Goal: Task Accomplishment & Management: Use online tool/utility

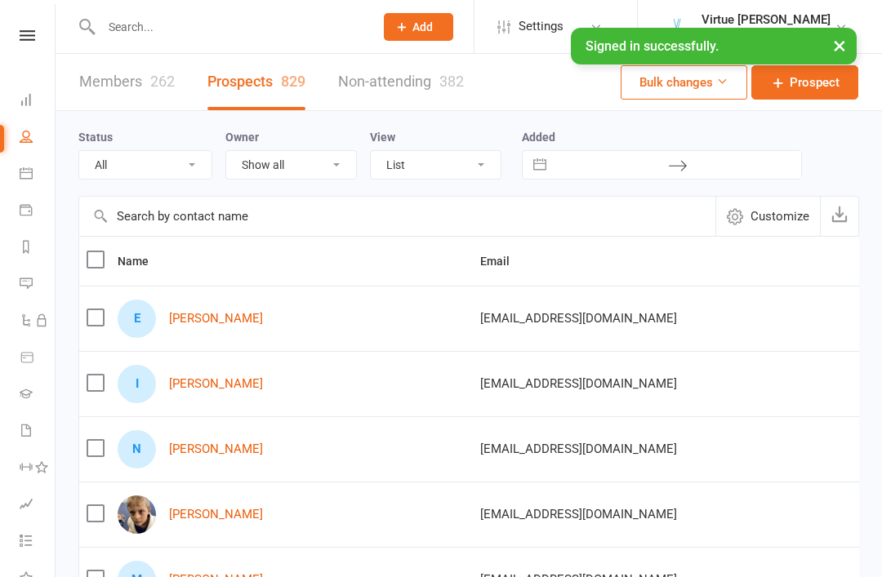
select select "100"
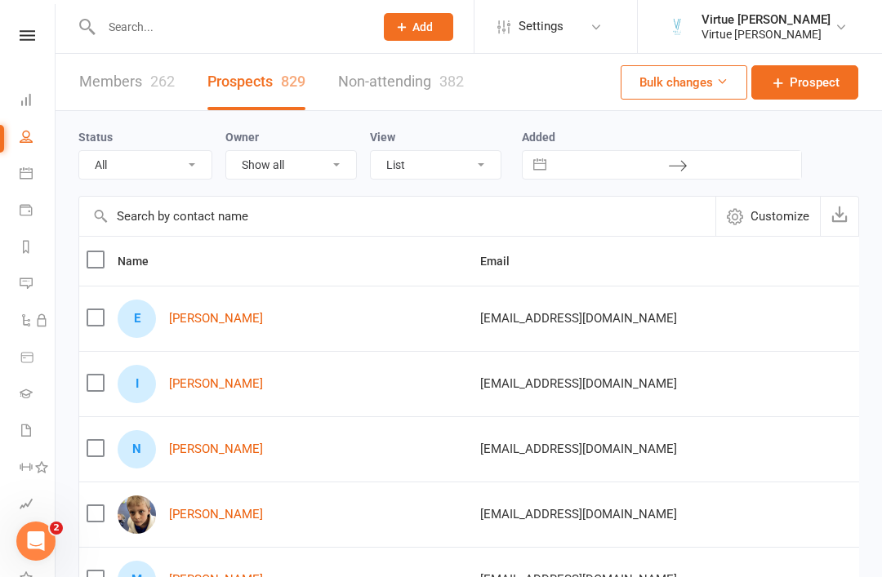
click at [11, 38] on link at bounding box center [27, 35] width 58 height 11
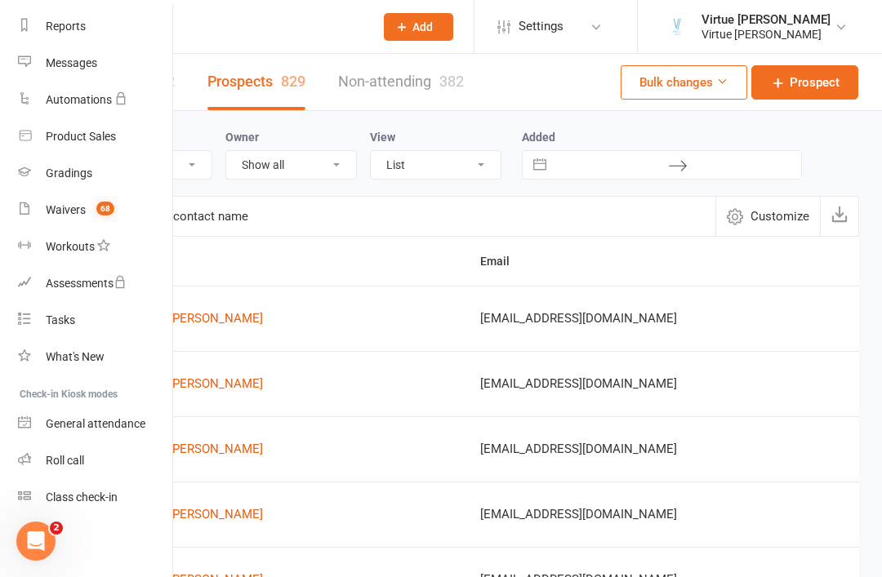
scroll to position [208, 2]
click at [68, 462] on div "Roll call" at bounding box center [65, 460] width 38 height 13
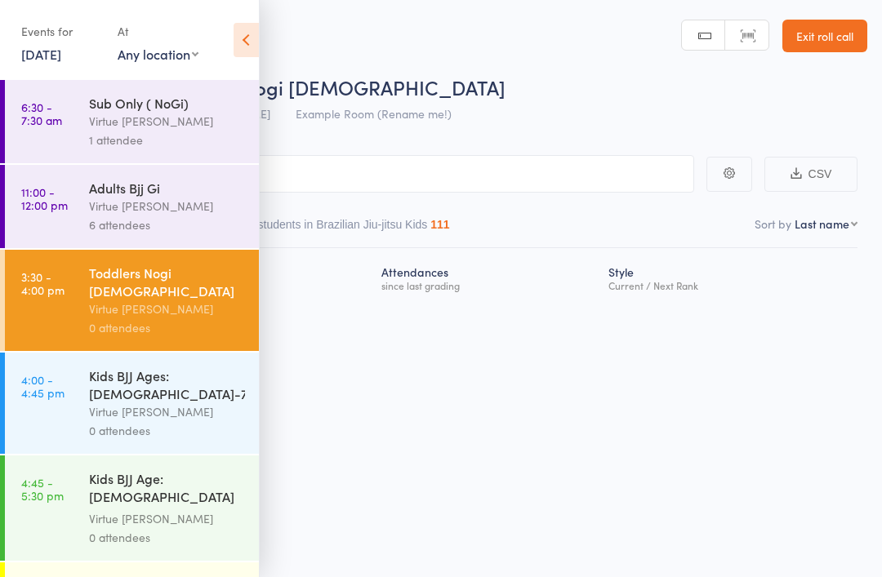
click at [228, 318] on div "0 attendees" at bounding box center [167, 327] width 156 height 19
click at [246, 48] on icon at bounding box center [245, 40] width 25 height 34
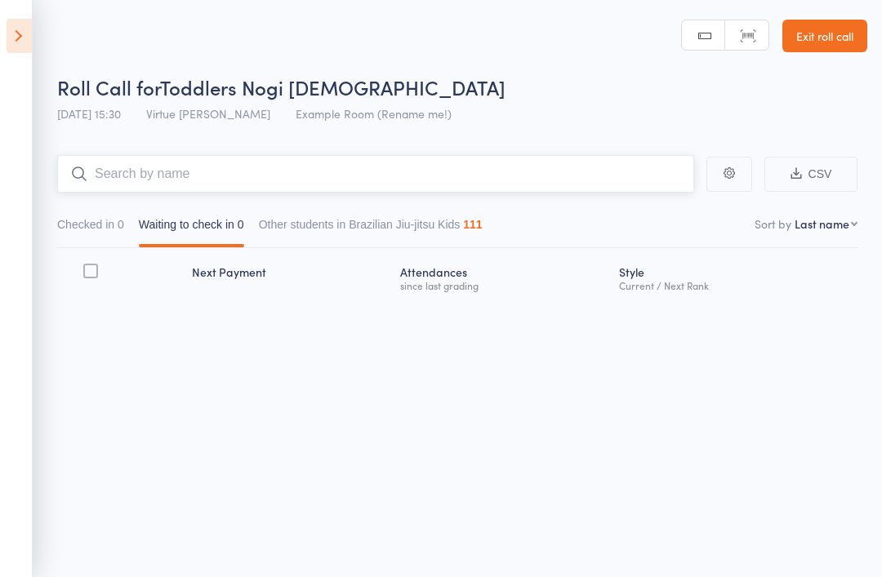
click at [339, 173] on input "search" at bounding box center [375, 174] width 637 height 38
click at [516, 189] on input "Harrison" at bounding box center [375, 174] width 637 height 38
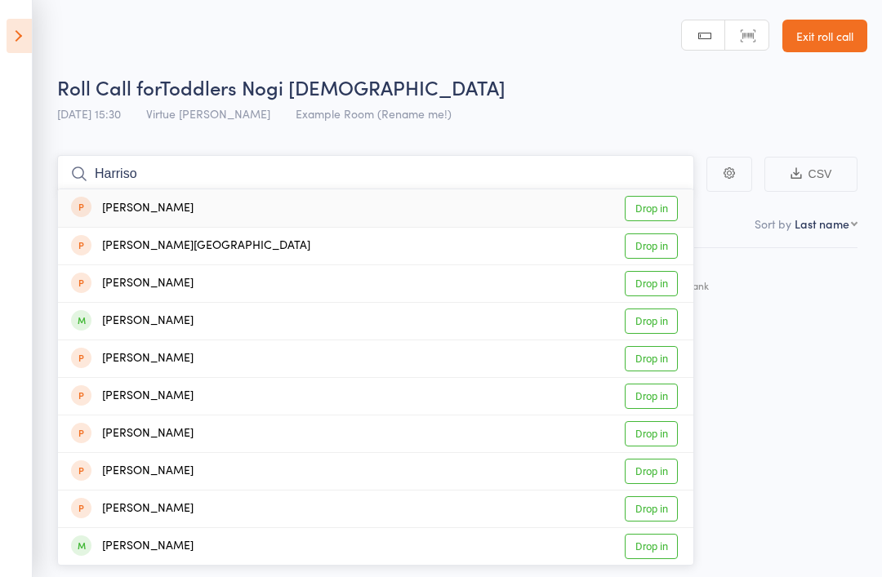
type input "Harriso"
click at [661, 317] on link "Drop in" at bounding box center [650, 321] width 53 height 25
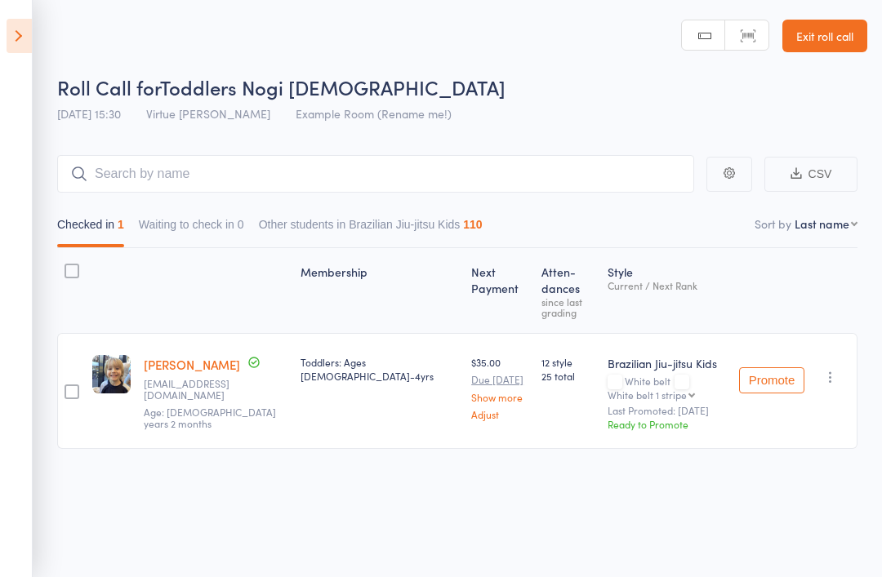
click at [22, 40] on icon at bounding box center [19, 36] width 25 height 34
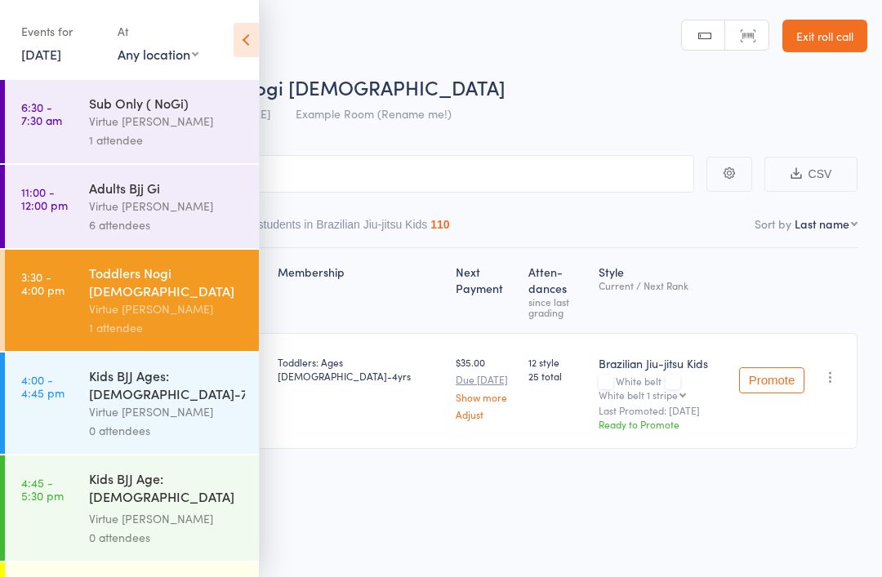
click at [140, 402] on div "Virtue [PERSON_NAME]" at bounding box center [167, 411] width 156 height 19
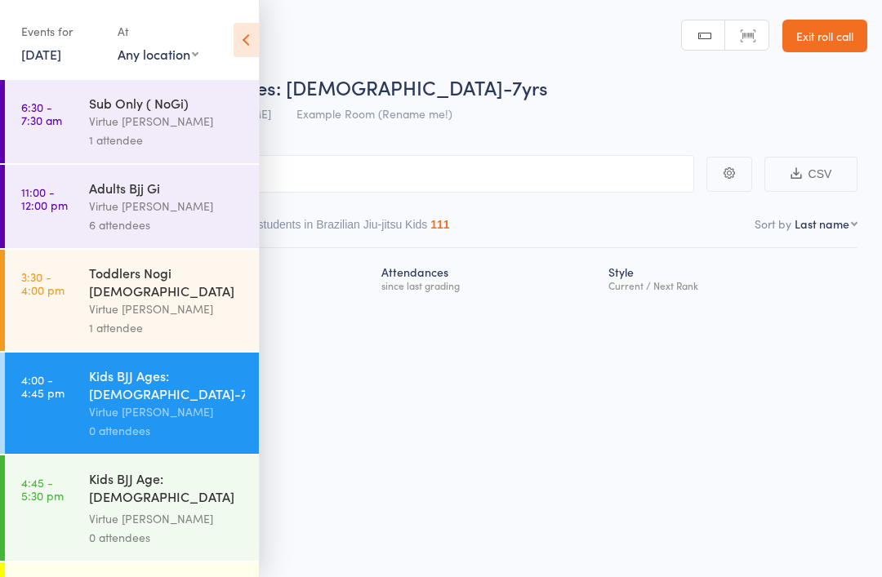
click at [240, 42] on icon at bounding box center [245, 40] width 25 height 34
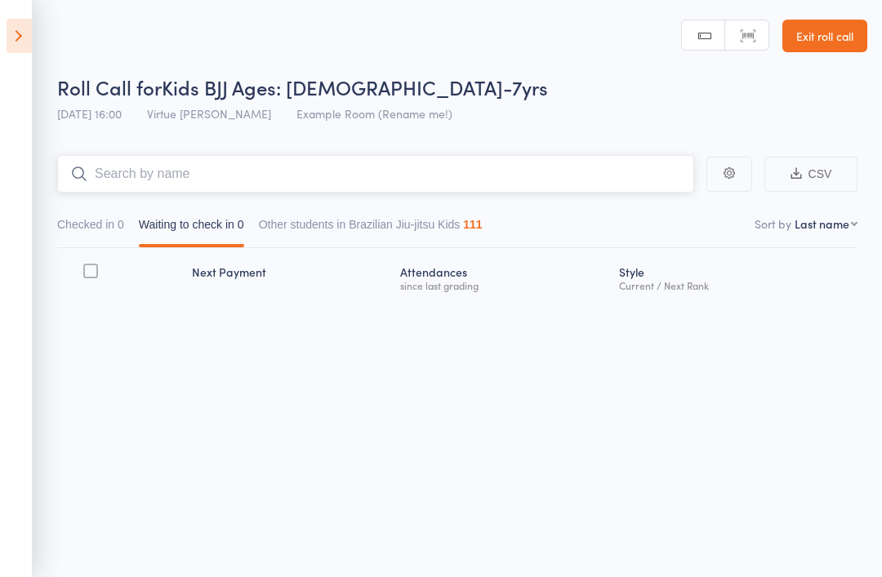
click at [236, 163] on input "search" at bounding box center [375, 174] width 637 height 38
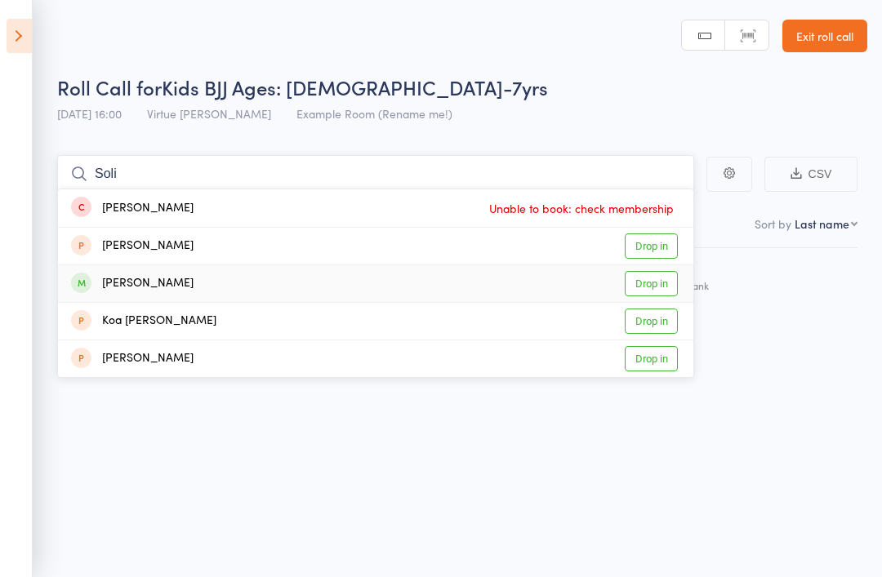
type input "Soli"
click at [667, 280] on link "Drop in" at bounding box center [650, 283] width 53 height 25
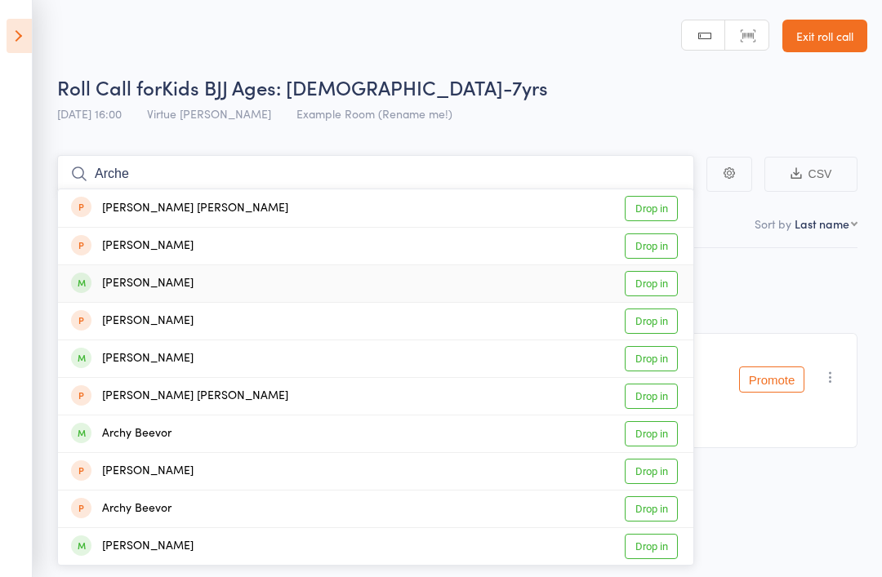
type input "Arche"
click at [666, 286] on link "Drop in" at bounding box center [650, 283] width 53 height 25
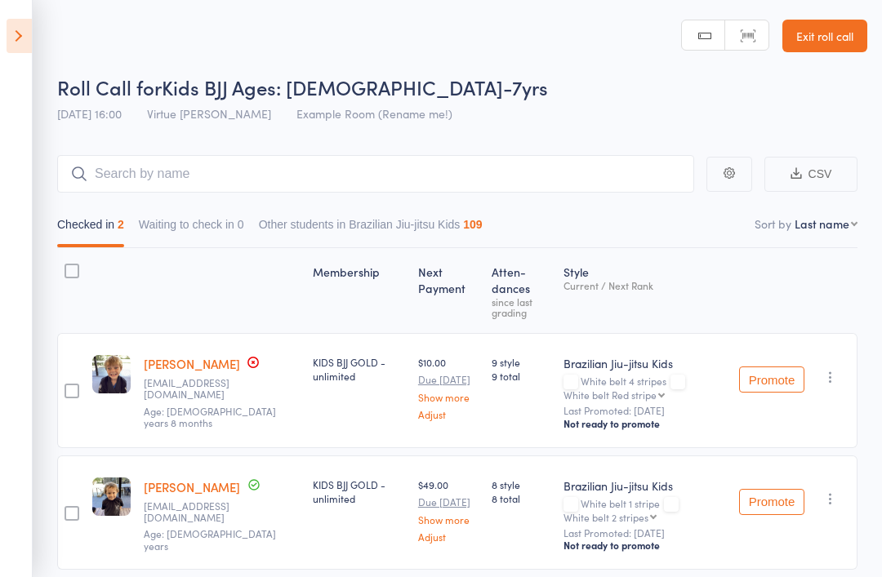
click at [198, 355] on link "[PERSON_NAME]" at bounding box center [192, 363] width 96 height 17
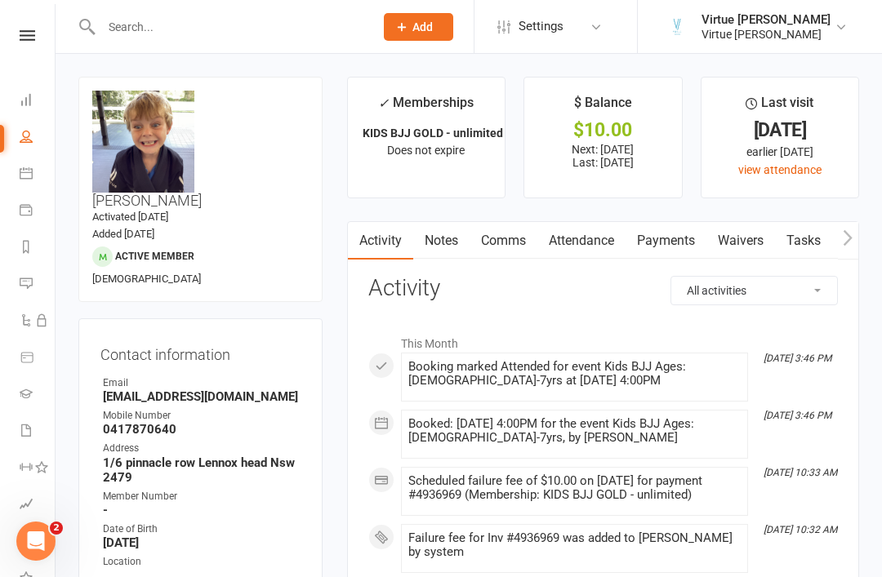
click at [668, 239] on link "Payments" at bounding box center [665, 241] width 81 height 38
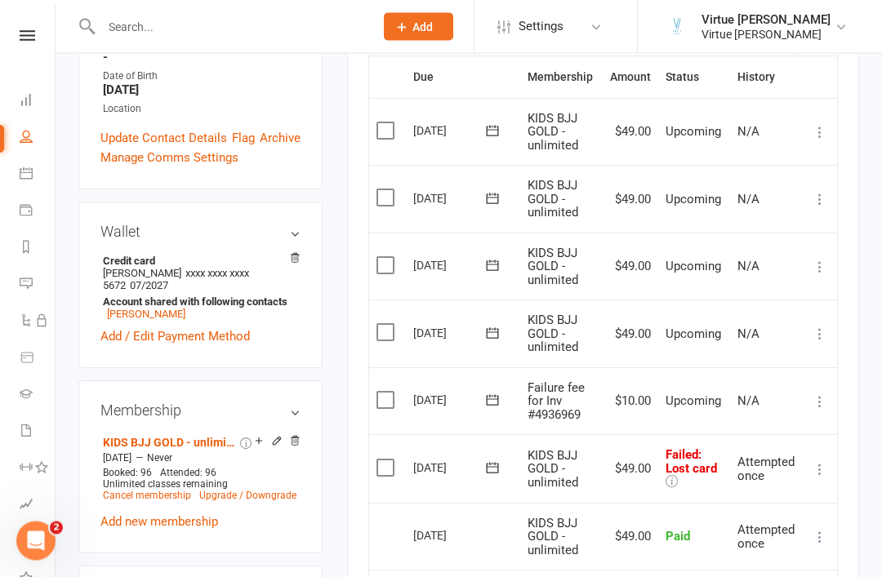
scroll to position [453, 0]
click at [31, 36] on icon at bounding box center [28, 35] width 16 height 11
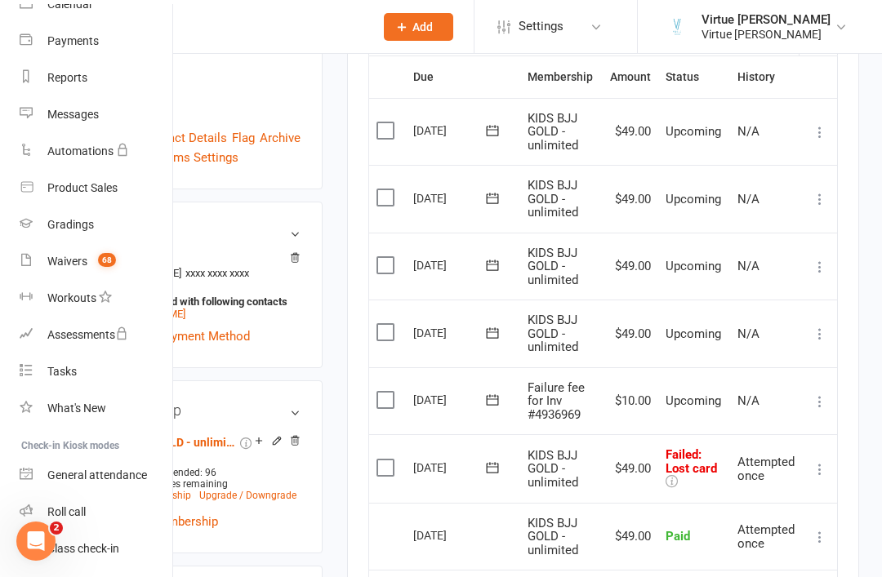
scroll to position [156, 0]
click at [75, 510] on div "Roll call" at bounding box center [66, 512] width 38 height 13
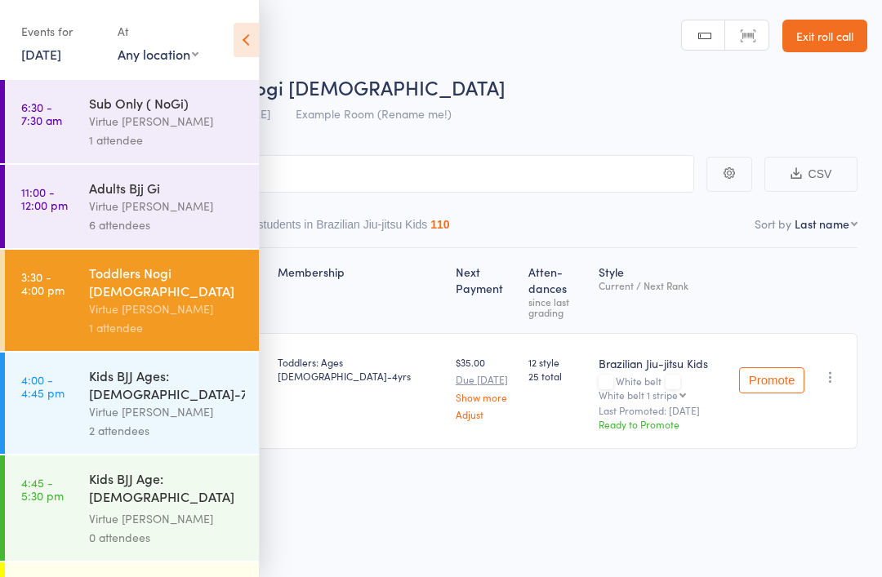
click at [247, 42] on icon at bounding box center [245, 40] width 25 height 34
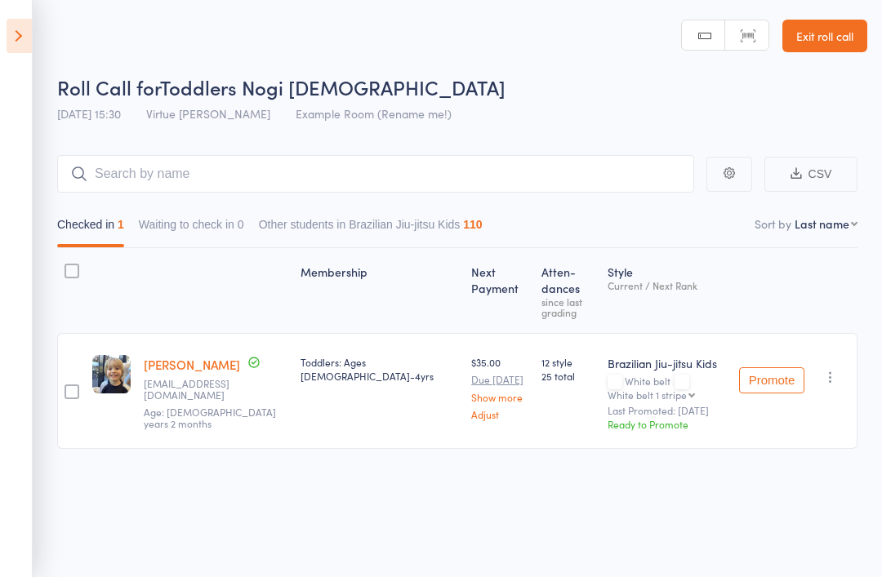
click at [26, 44] on icon at bounding box center [19, 36] width 25 height 34
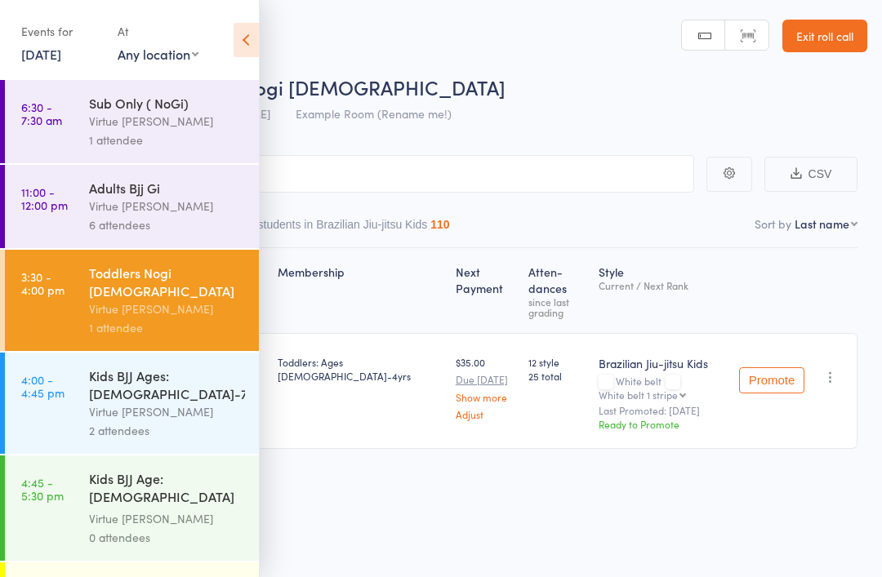
click at [189, 421] on div "2 attendees" at bounding box center [167, 430] width 156 height 19
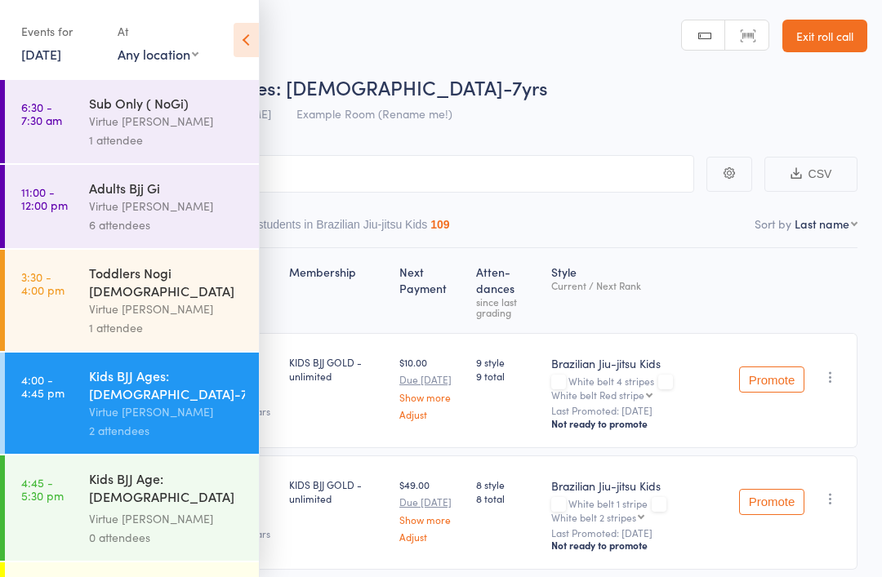
click at [256, 33] on icon at bounding box center [245, 40] width 25 height 34
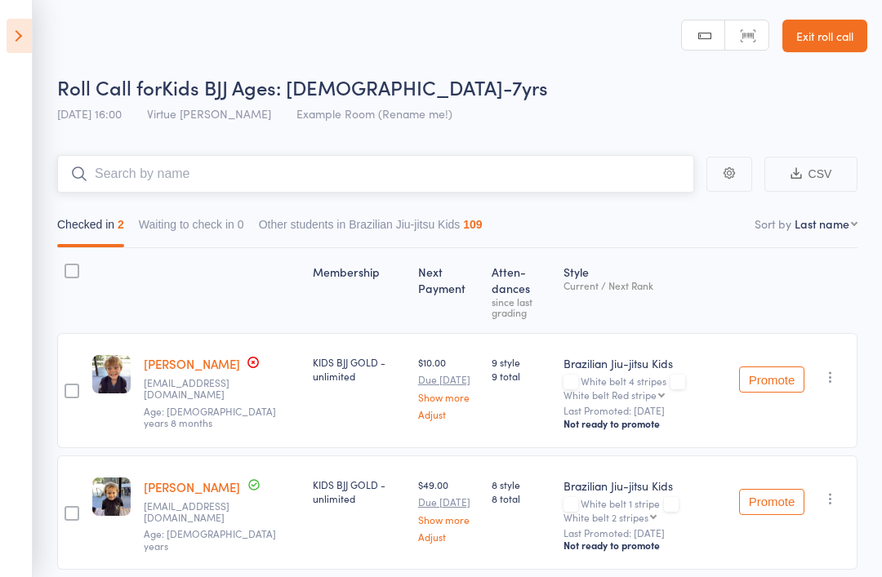
click at [355, 171] on input "search" at bounding box center [375, 174] width 637 height 38
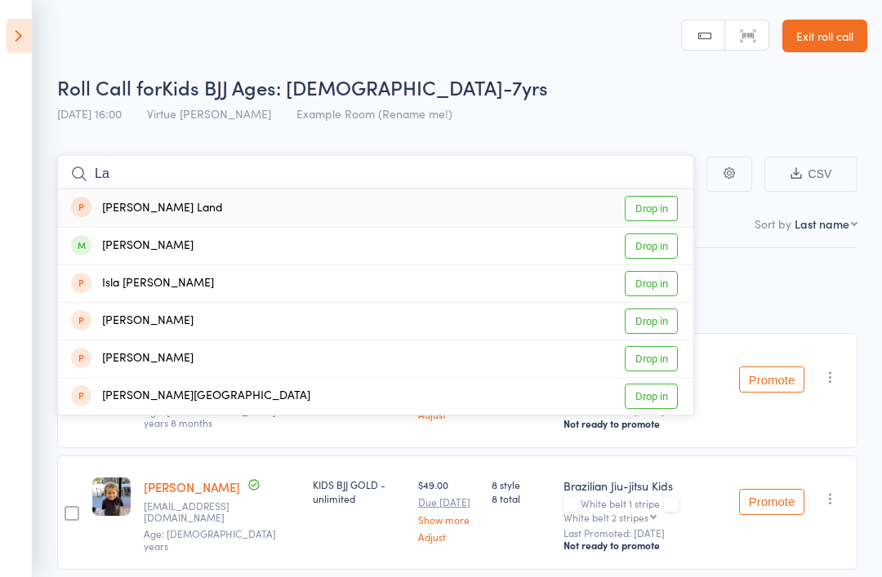
click at [543, 180] on input "La" at bounding box center [375, 174] width 637 height 38
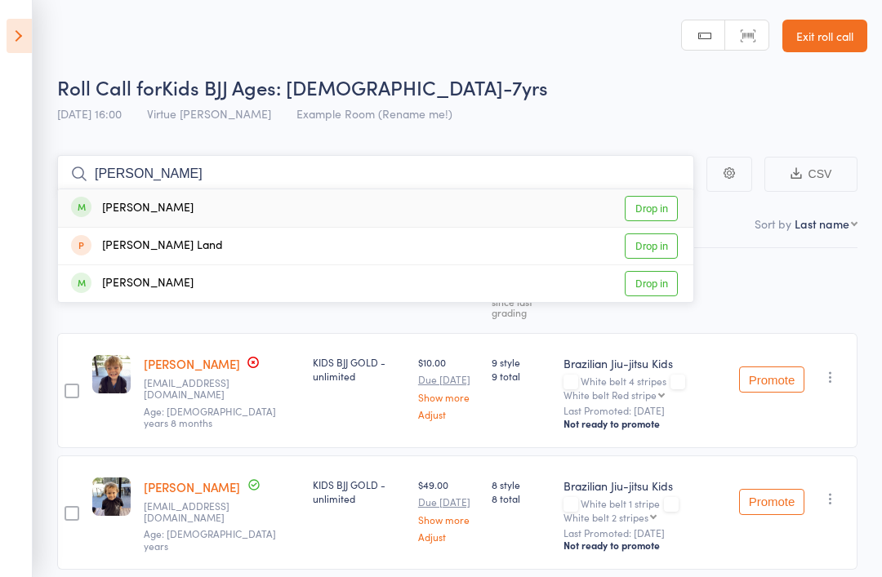
type input "Lach"
click at [657, 214] on link "Drop in" at bounding box center [650, 208] width 53 height 25
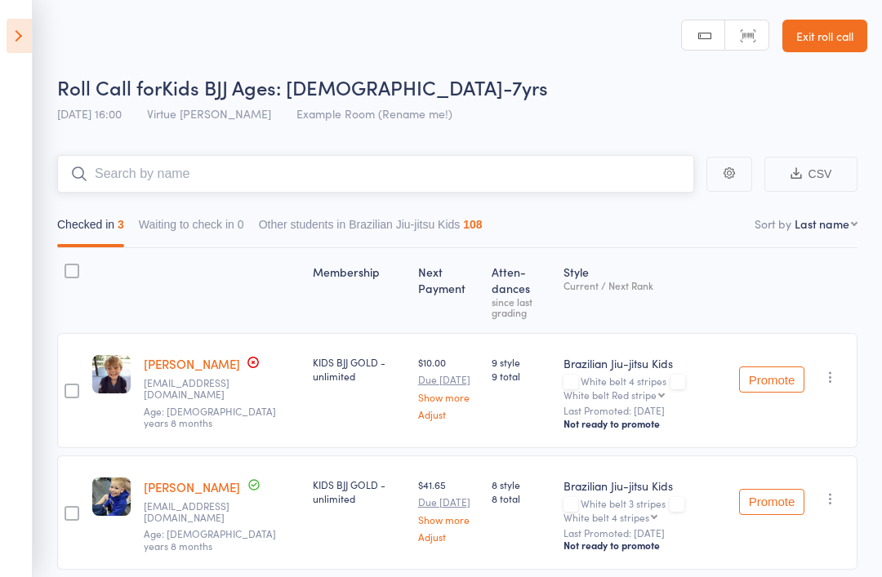
click at [181, 158] on input "search" at bounding box center [375, 174] width 637 height 38
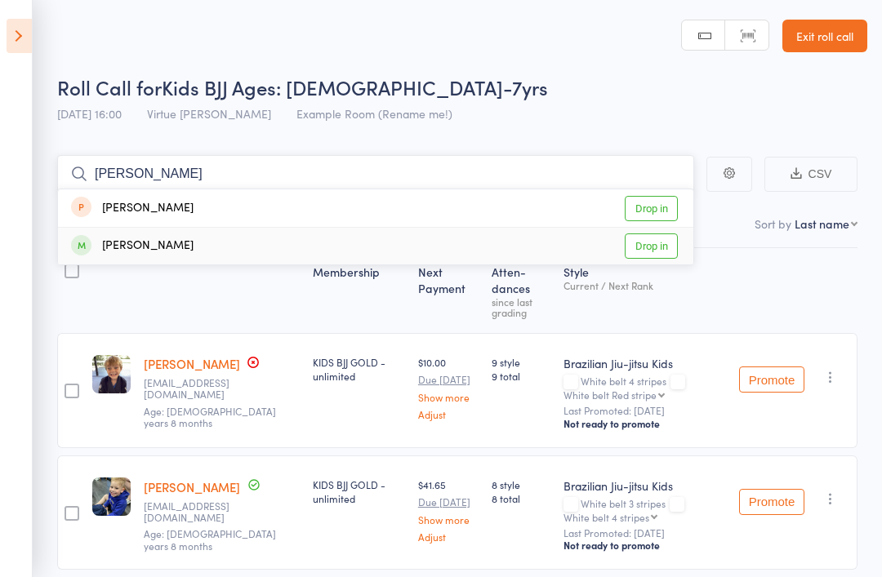
type input "Zev"
click at [673, 251] on link "Drop in" at bounding box center [650, 245] width 53 height 25
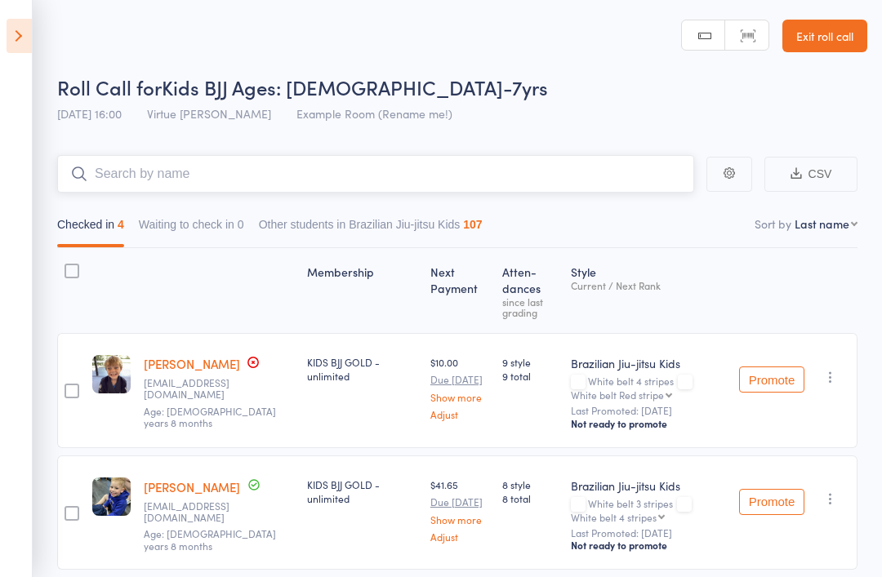
click at [437, 187] on input "search" at bounding box center [375, 174] width 637 height 38
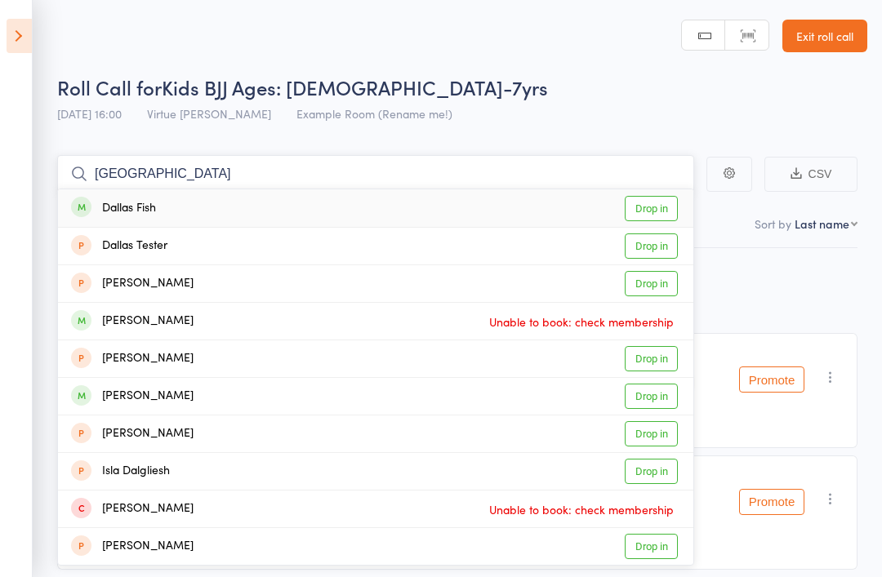
type input "Dallas"
click at [666, 211] on link "Drop in" at bounding box center [650, 208] width 53 height 25
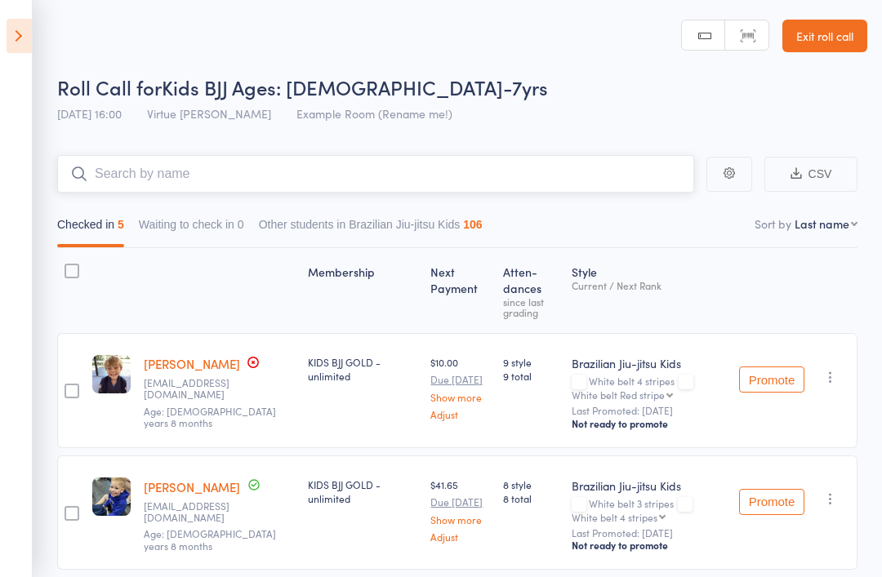
click at [561, 193] on input "search" at bounding box center [375, 174] width 637 height 38
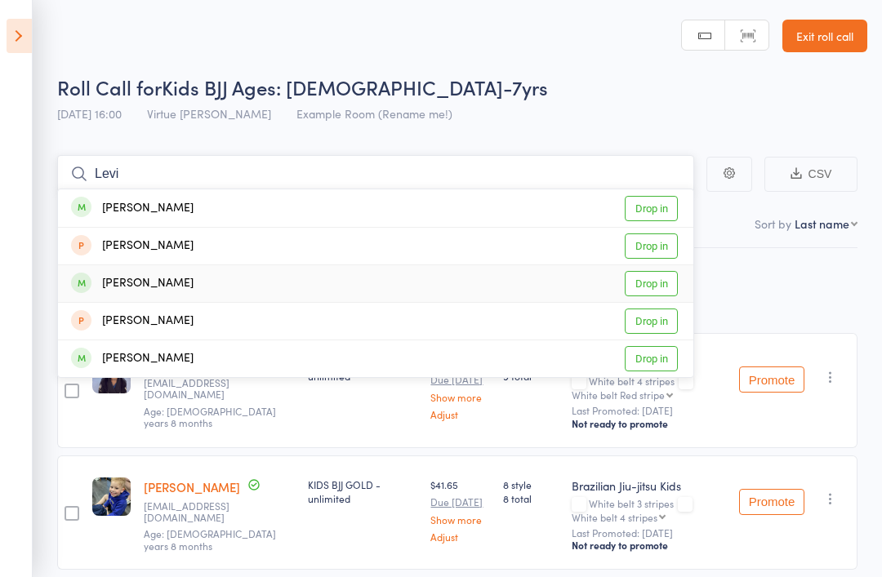
type input "Levi"
click at [664, 284] on link "Drop in" at bounding box center [650, 283] width 53 height 25
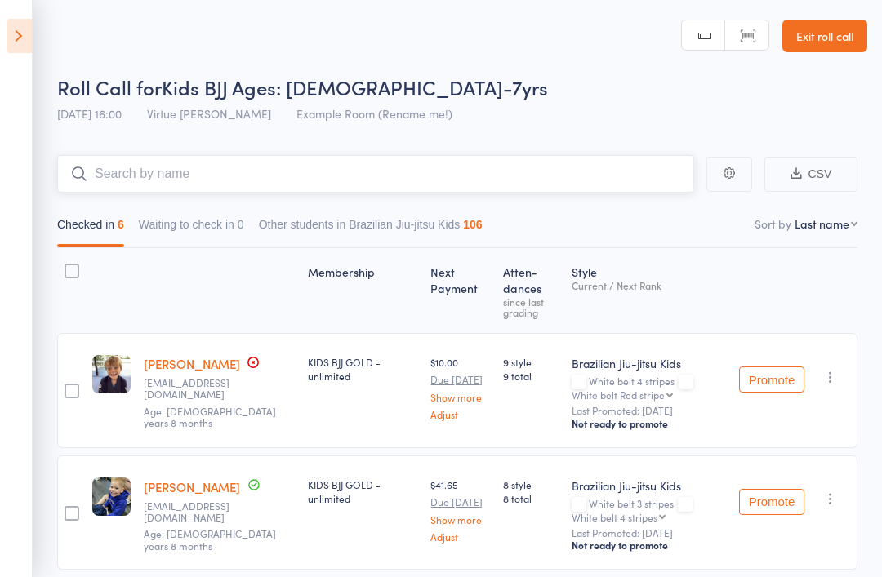
click at [551, 174] on input "search" at bounding box center [375, 174] width 637 height 38
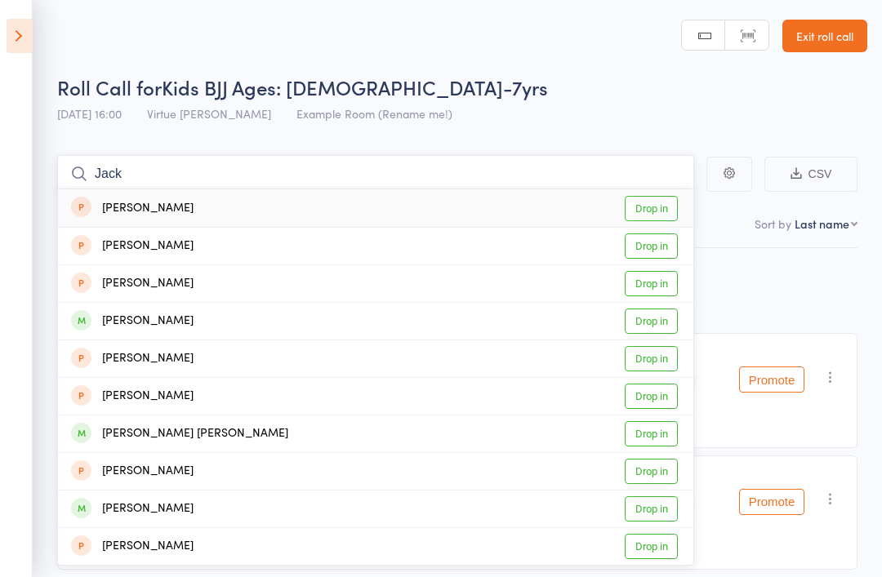
type input "Jack"
click at [667, 326] on link "Drop in" at bounding box center [650, 321] width 53 height 25
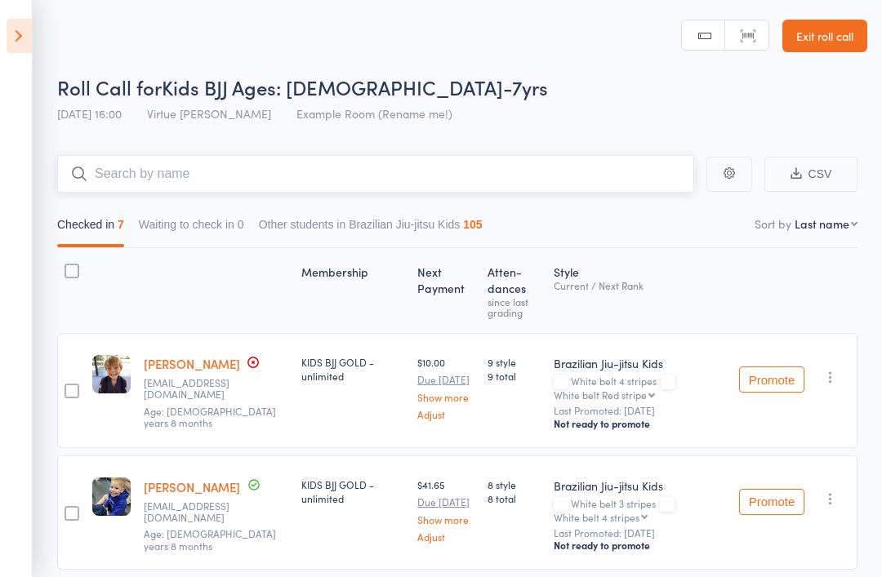
click at [353, 188] on input "search" at bounding box center [375, 174] width 637 height 38
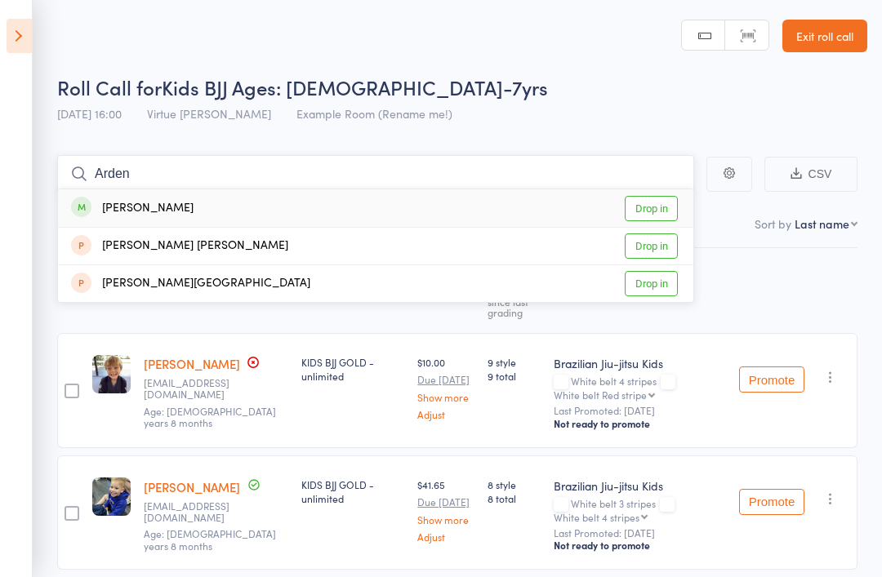
type input "Arden"
click at [652, 214] on link "Drop in" at bounding box center [650, 208] width 53 height 25
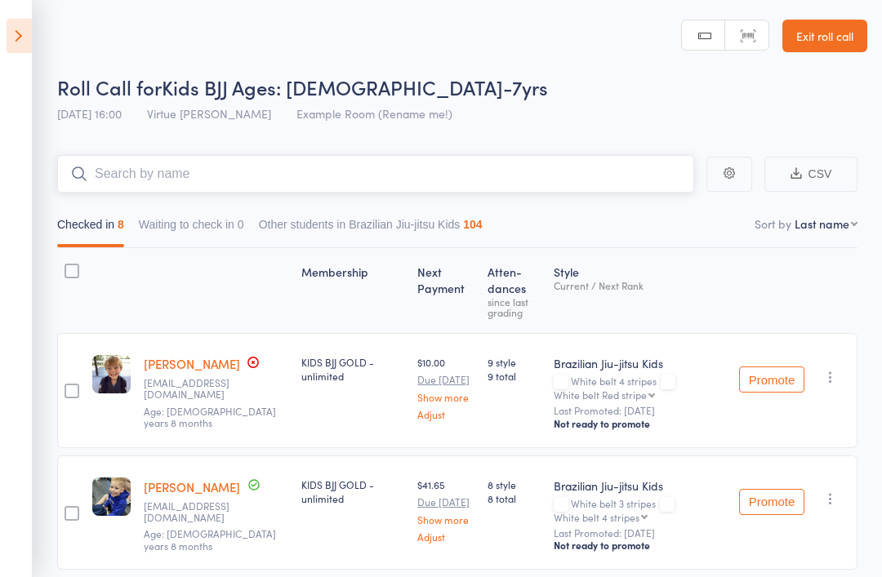
click at [375, 192] on input "search" at bounding box center [375, 174] width 637 height 38
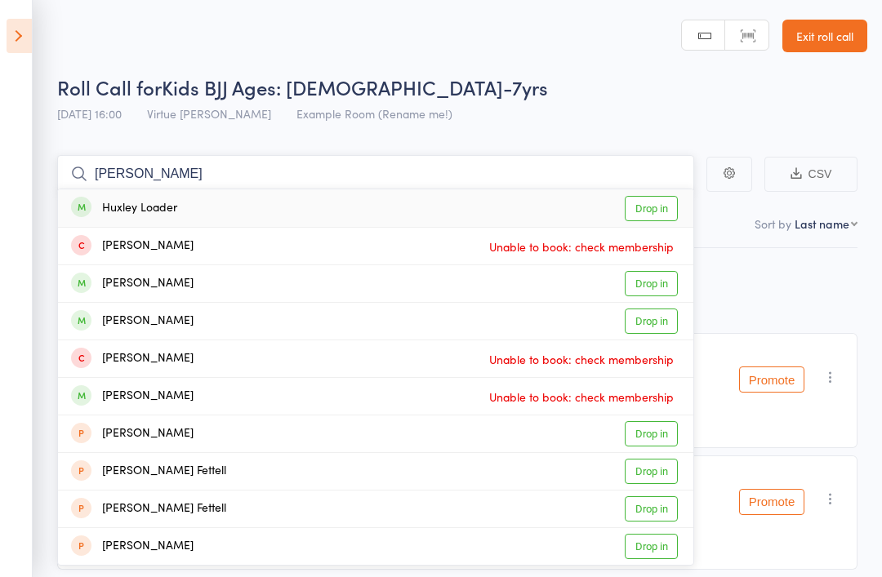
type input "Huxley"
click at [651, 207] on link "Drop in" at bounding box center [650, 208] width 53 height 25
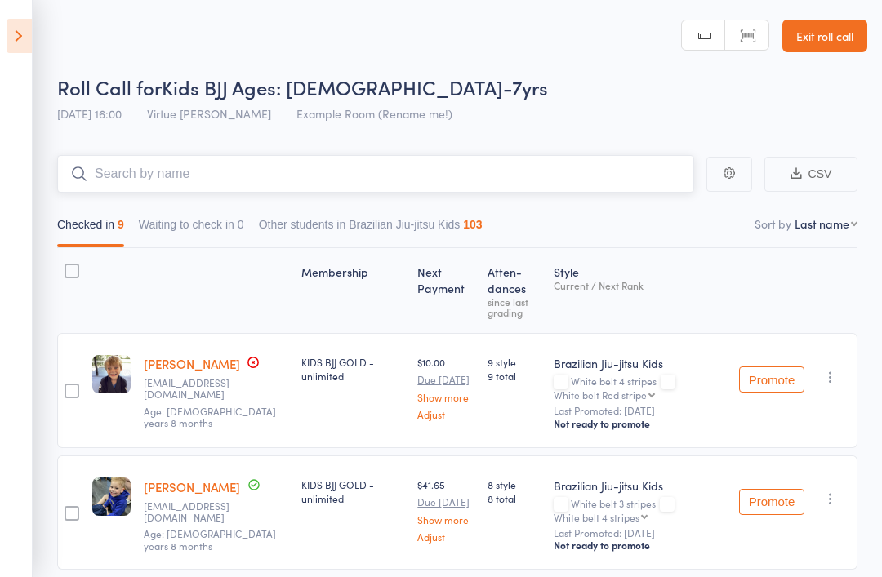
click at [499, 180] on input "search" at bounding box center [375, 174] width 637 height 38
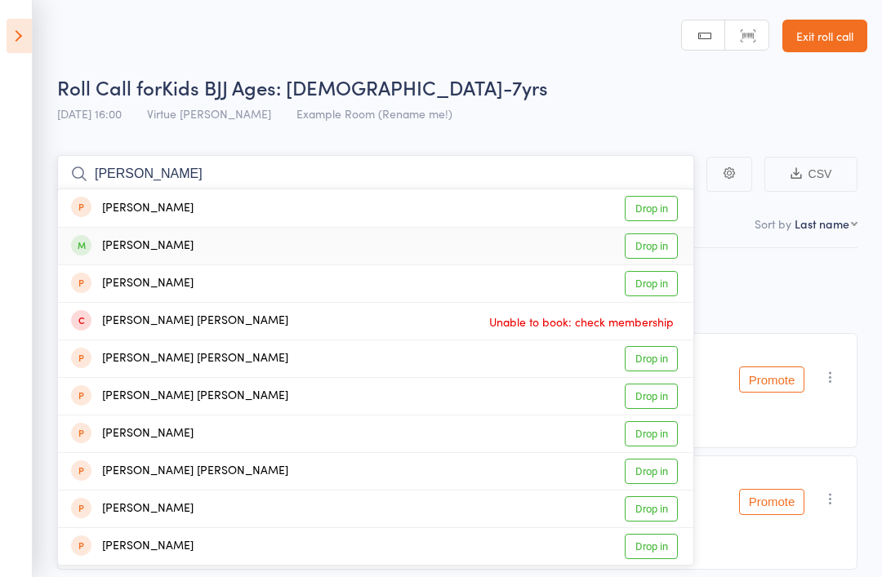
type input "Marlow"
click at [659, 243] on link "Drop in" at bounding box center [650, 245] width 53 height 25
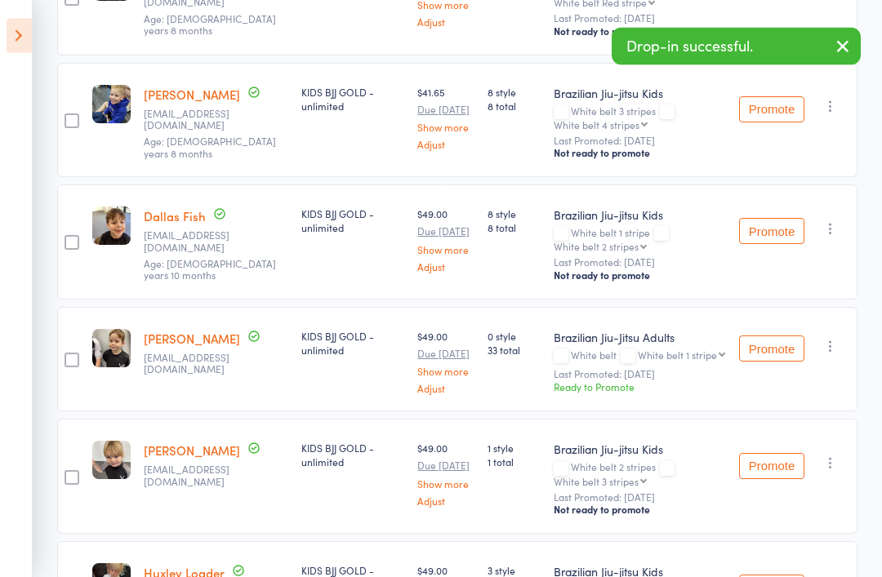
scroll to position [393, 0]
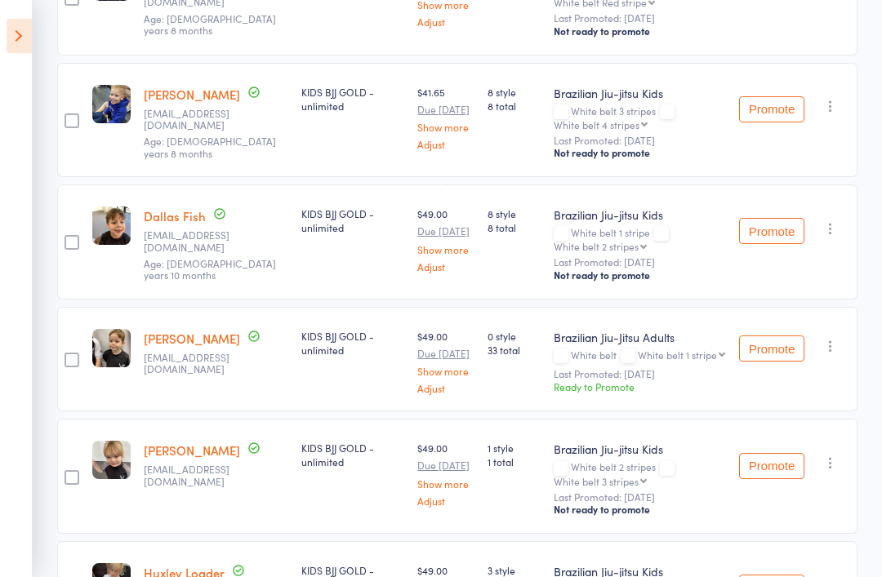
click at [775, 350] on button "Promote" at bounding box center [771, 348] width 65 height 26
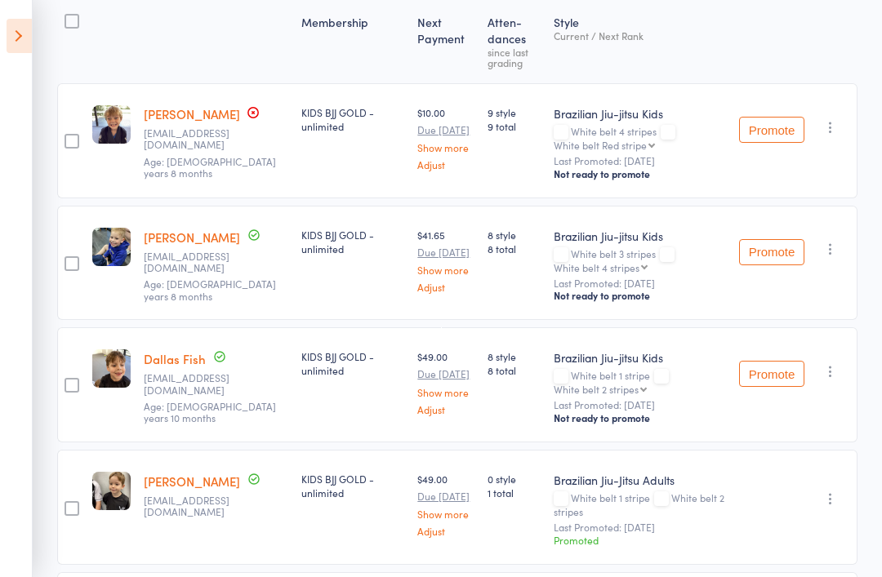
scroll to position [0, 0]
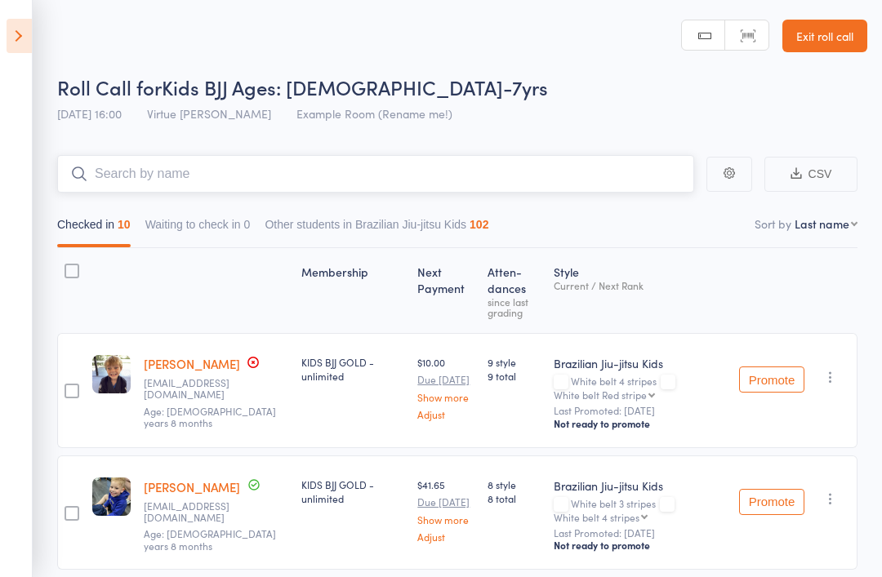
click at [310, 177] on input "search" at bounding box center [375, 174] width 637 height 38
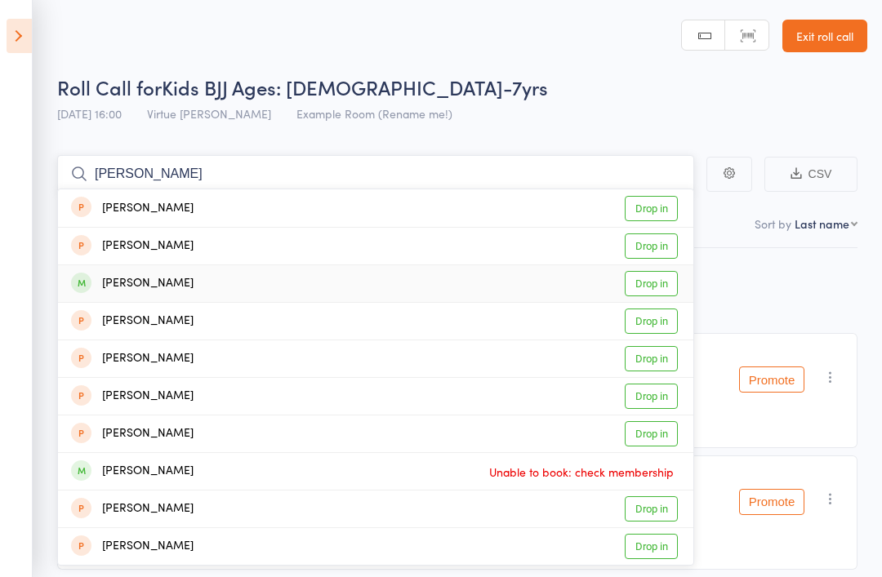
type input "Eli"
click at [651, 291] on link "Drop in" at bounding box center [650, 283] width 53 height 25
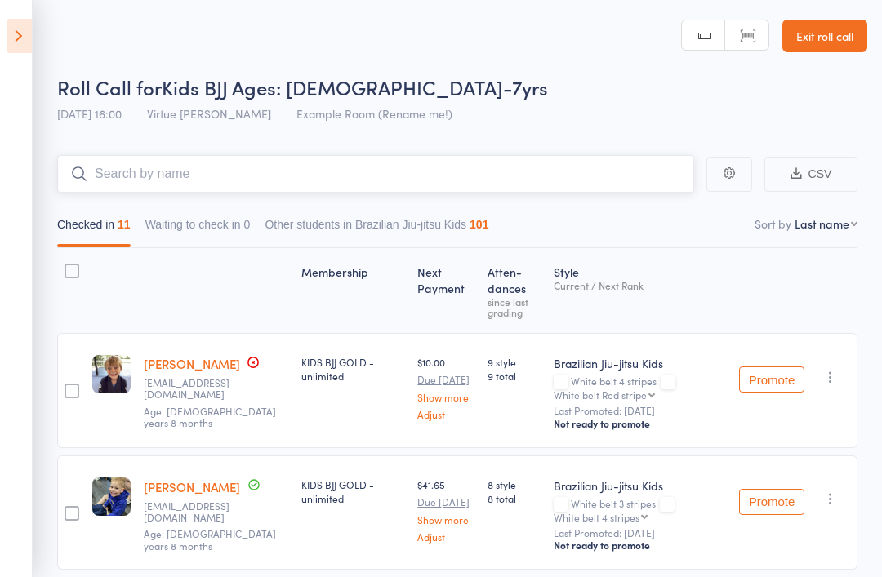
click at [231, 158] on input "search" at bounding box center [375, 174] width 637 height 38
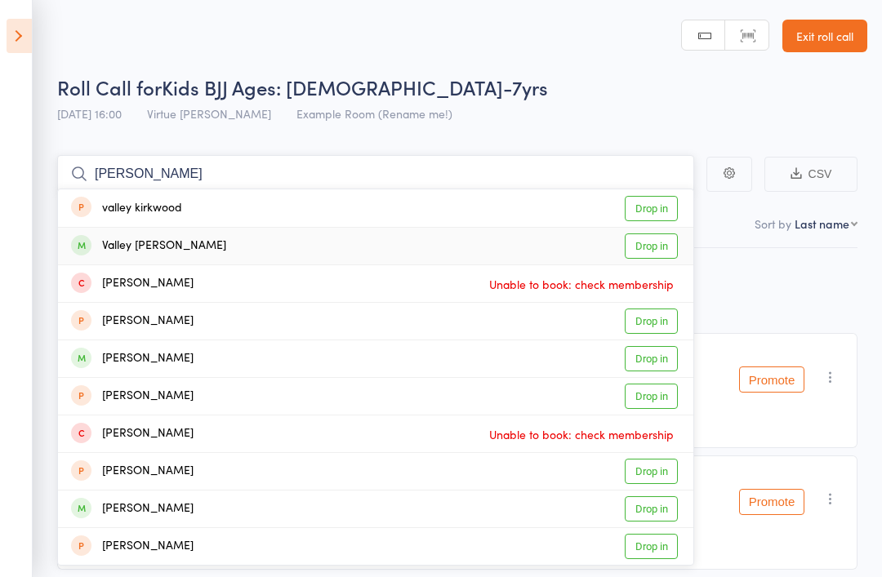
type input "Valle"
click at [646, 254] on link "Drop in" at bounding box center [650, 245] width 53 height 25
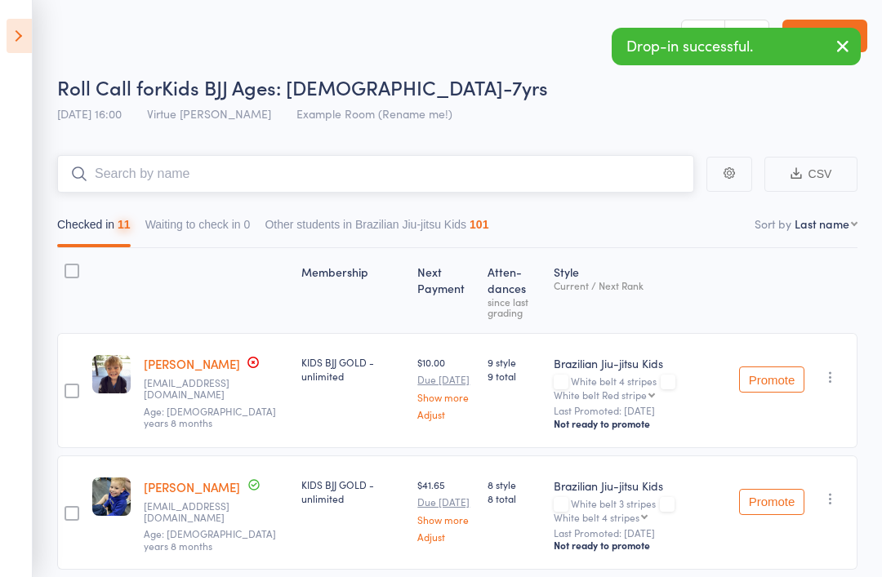
click at [422, 170] on input "search" at bounding box center [375, 174] width 637 height 38
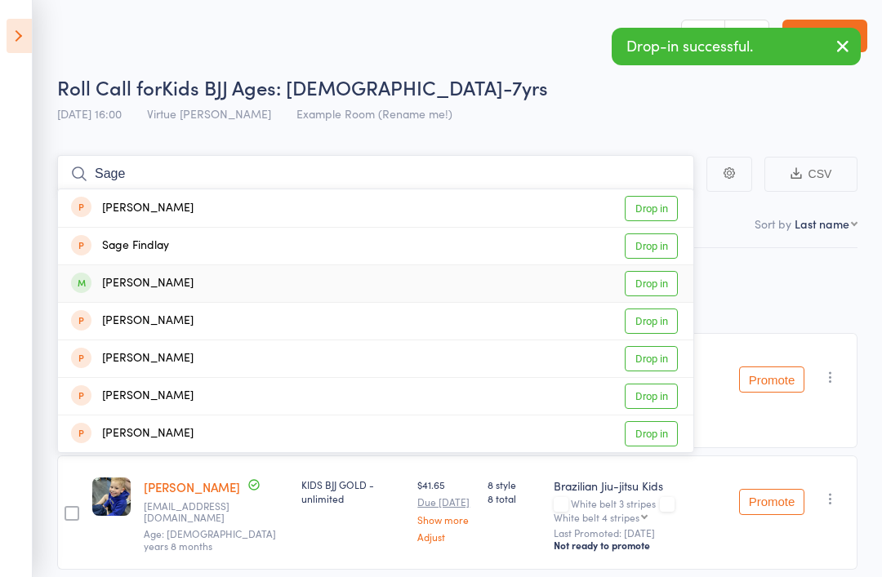
type input "Sage"
click at [651, 284] on link "Drop in" at bounding box center [650, 283] width 53 height 25
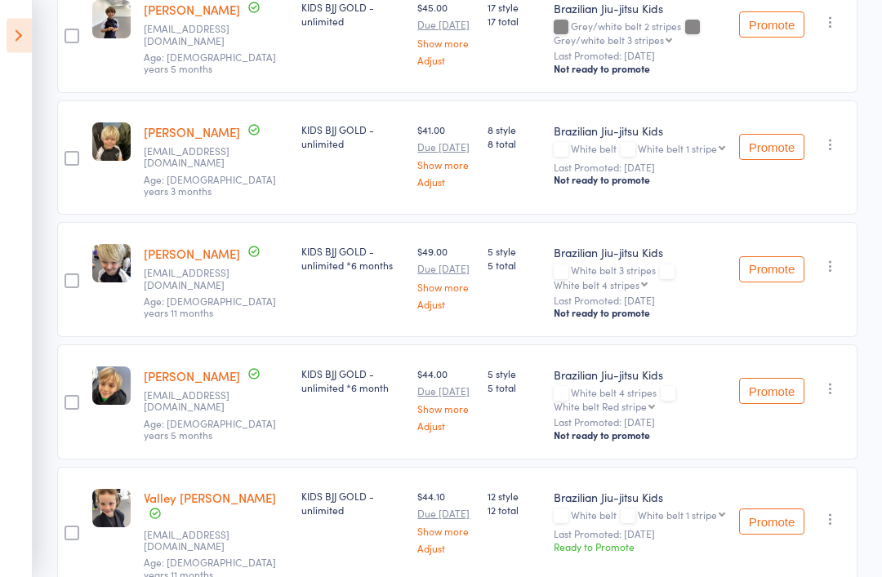
scroll to position [1349, 0]
